Goal: Navigation & Orientation: Find specific page/section

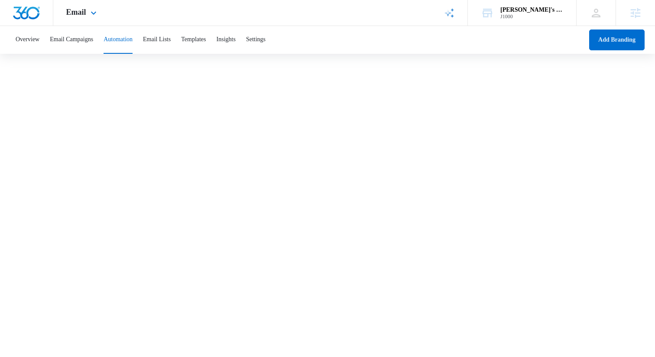
click at [33, 14] on img "Dashboard" at bounding box center [27, 12] width 28 height 13
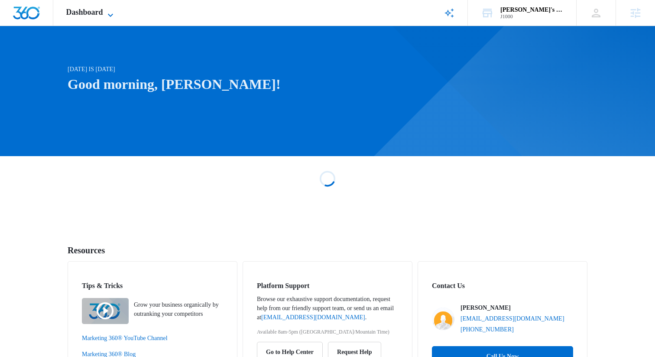
click at [81, 13] on span "Dashboard" at bounding box center [84, 12] width 37 height 9
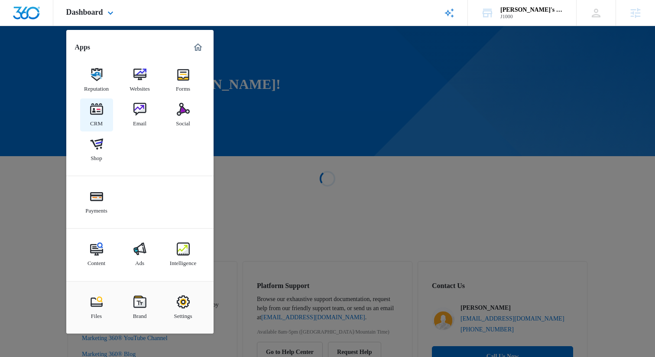
click at [102, 113] on img at bounding box center [96, 109] width 13 height 13
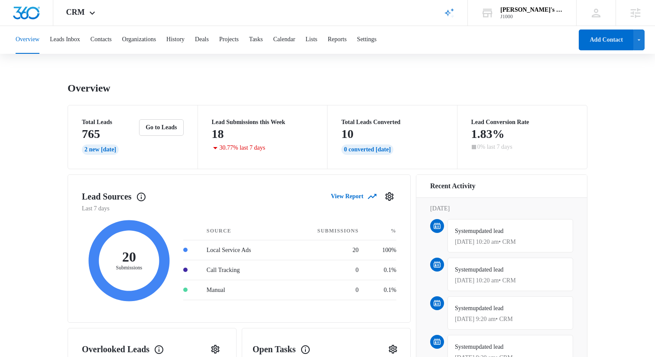
click at [72, 11] on span "CRM" at bounding box center [75, 12] width 19 height 9
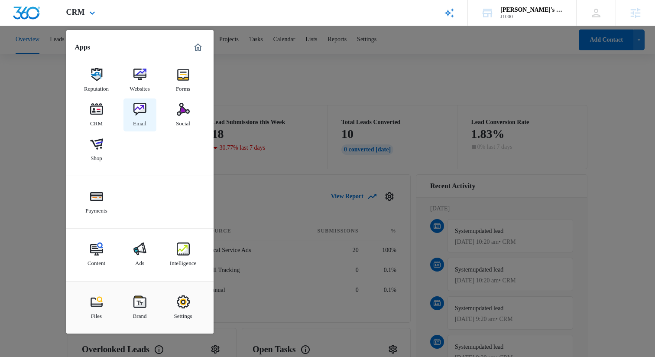
click at [133, 106] on img at bounding box center [139, 109] width 13 height 13
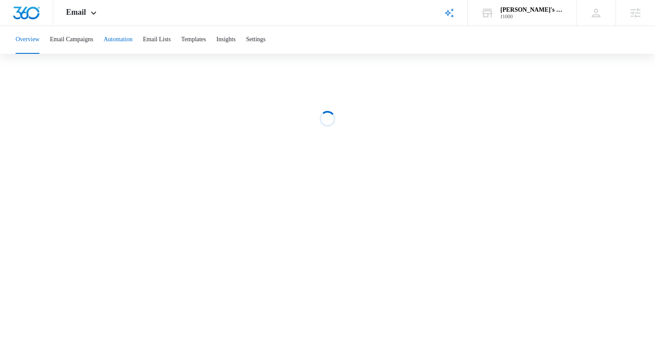
click at [129, 38] on button "Automation" at bounding box center [118, 40] width 29 height 28
